Goal: Book appointment/travel/reservation

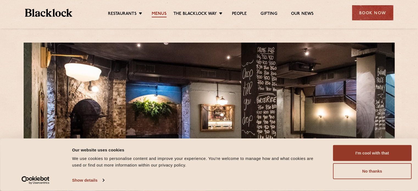
click at [162, 13] on link "Menus" at bounding box center [159, 14] width 15 height 6
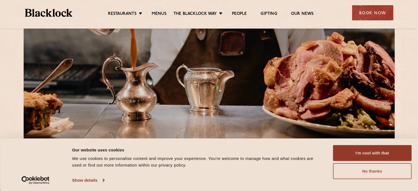
click at [368, 172] on button "No thanks" at bounding box center [371, 171] width 79 height 16
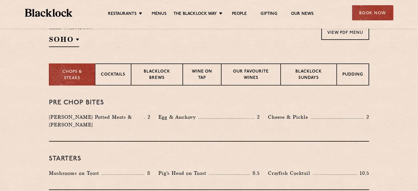
scroll to position [192, 0]
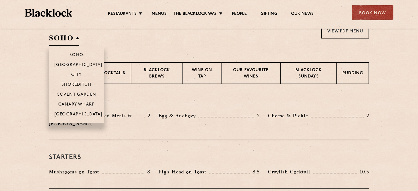
click at [58, 43] on h2 "SOHO" at bounding box center [64, 39] width 30 height 12
click at [74, 75] on p "City" at bounding box center [76, 74] width 11 height 5
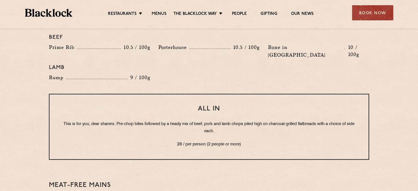
scroll to position [686, 0]
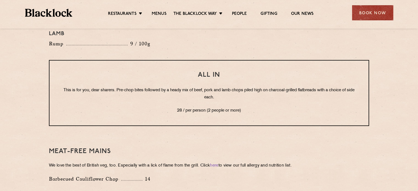
click at [377, 15] on div "Book Now" at bounding box center [372, 12] width 41 height 15
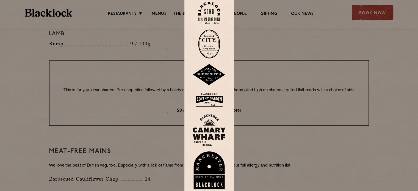
click at [211, 47] on img at bounding box center [209, 43] width 22 height 29
